Goal: Navigation & Orientation: Understand site structure

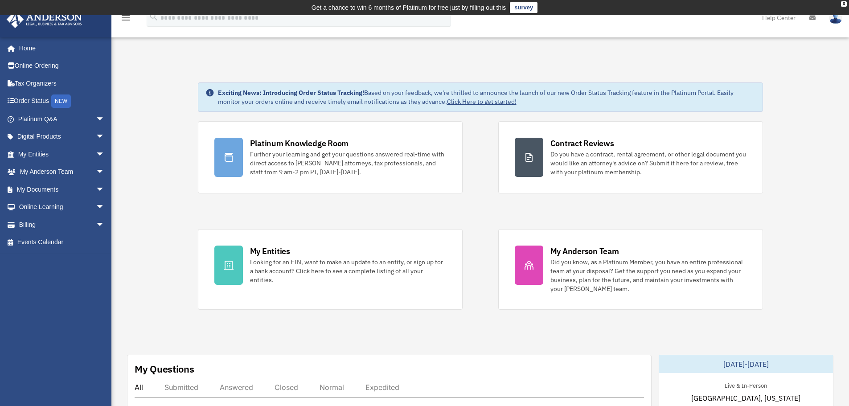
click at [96, 152] on span "arrow_drop_down" at bounding box center [105, 154] width 18 height 18
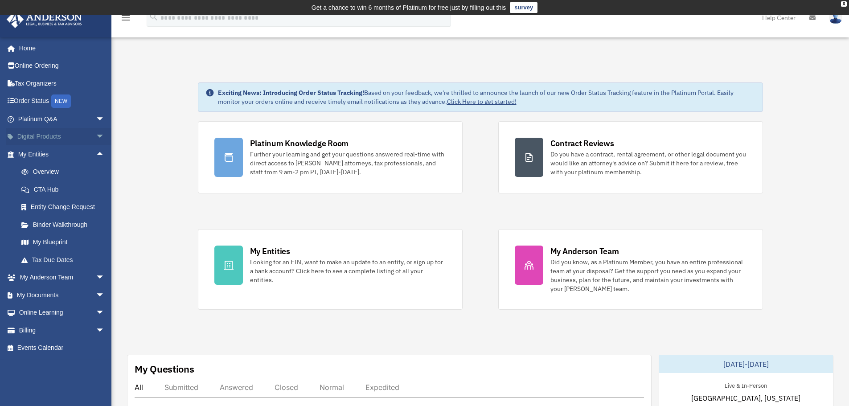
click at [96, 137] on span "arrow_drop_down" at bounding box center [105, 137] width 18 height 18
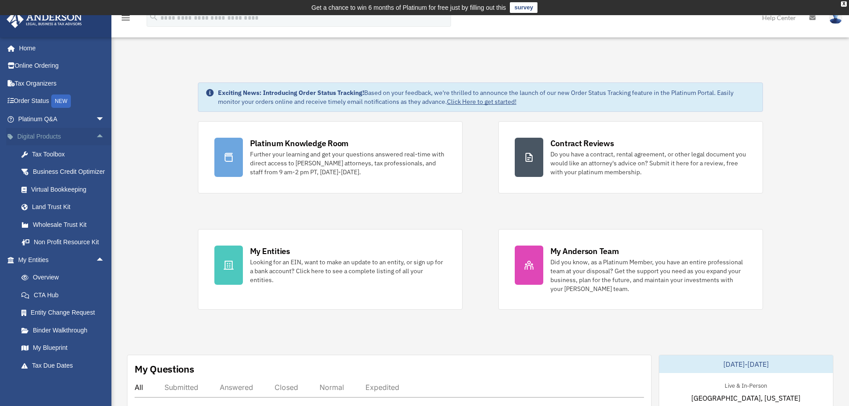
click at [96, 137] on span "arrow_drop_up" at bounding box center [105, 137] width 18 height 18
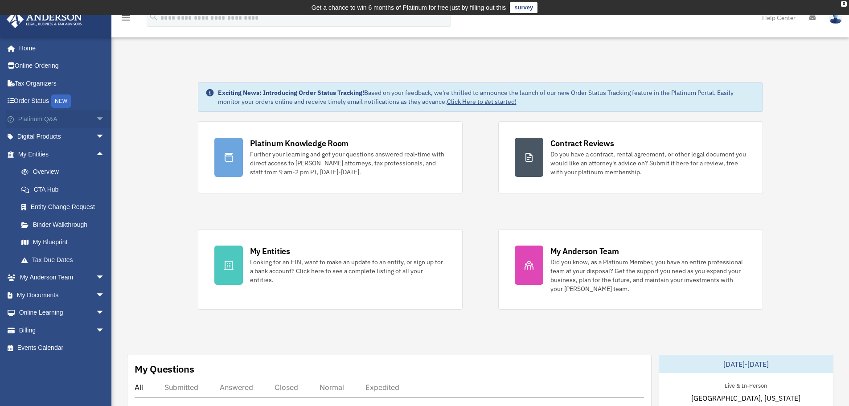
click at [96, 118] on span "arrow_drop_down" at bounding box center [105, 119] width 18 height 18
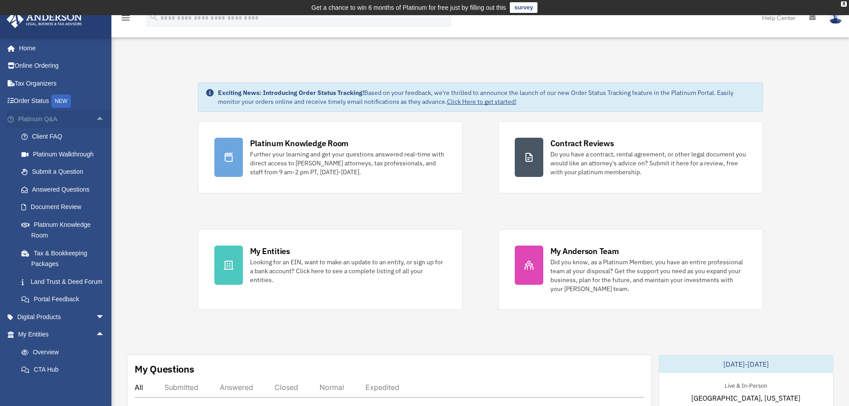
click at [96, 118] on span "arrow_drop_up" at bounding box center [105, 119] width 18 height 18
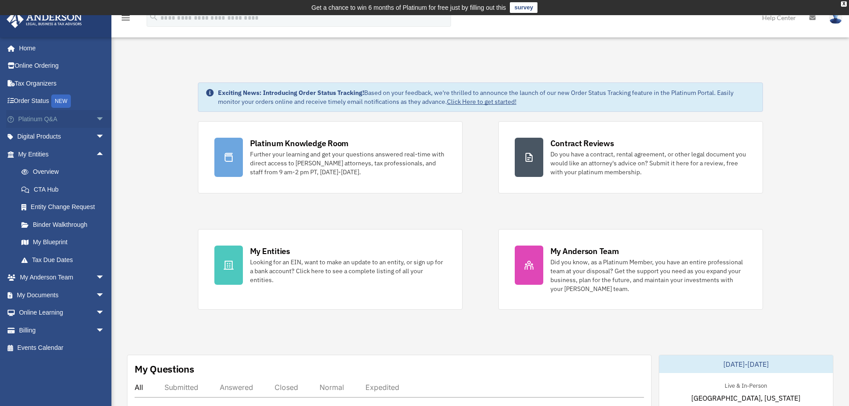
click at [96, 118] on span "arrow_drop_down" at bounding box center [105, 119] width 18 height 18
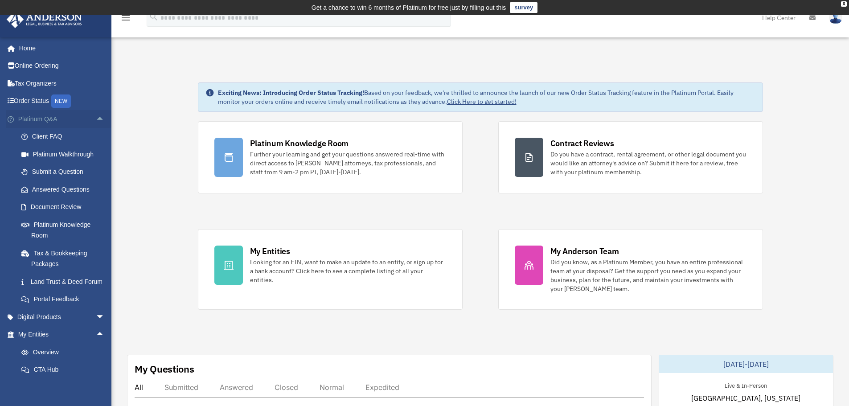
click at [96, 118] on span "arrow_drop_up" at bounding box center [105, 119] width 18 height 18
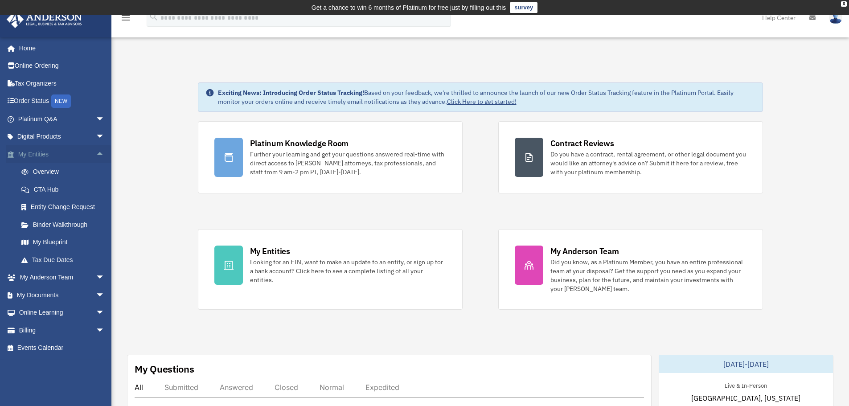
click at [96, 153] on span "arrow_drop_up" at bounding box center [105, 154] width 18 height 18
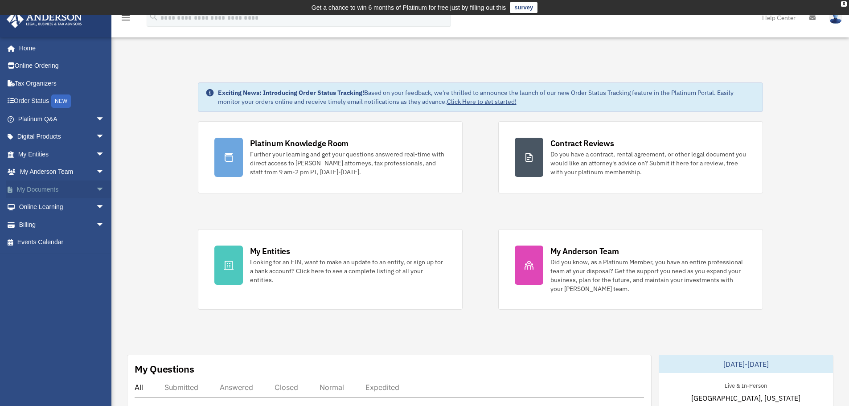
click at [96, 191] on span "arrow_drop_down" at bounding box center [105, 190] width 18 height 18
click at [96, 191] on span "arrow_drop_up" at bounding box center [105, 190] width 18 height 18
click at [96, 191] on span "arrow_drop_down" at bounding box center [105, 190] width 18 height 18
click at [96, 188] on span "arrow_drop_up" at bounding box center [105, 190] width 18 height 18
click at [96, 207] on span "arrow_drop_down" at bounding box center [105, 207] width 18 height 18
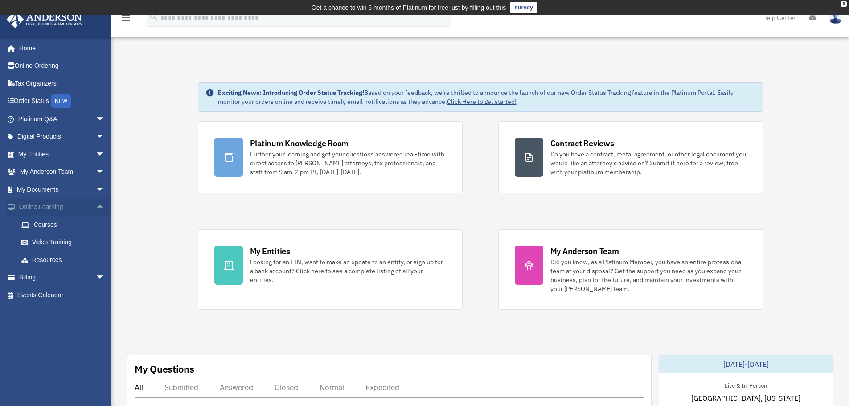
click at [96, 207] on span "arrow_drop_up" at bounding box center [105, 207] width 18 height 18
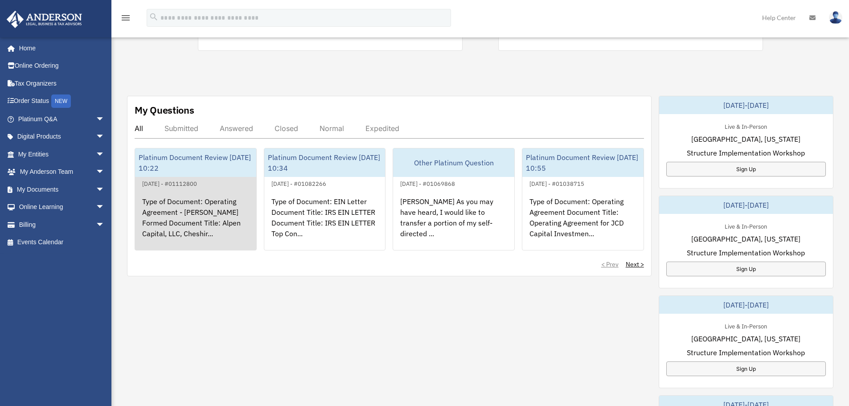
scroll to position [312, 0]
